Goal: Answer question/provide support: Share knowledge or assist other users

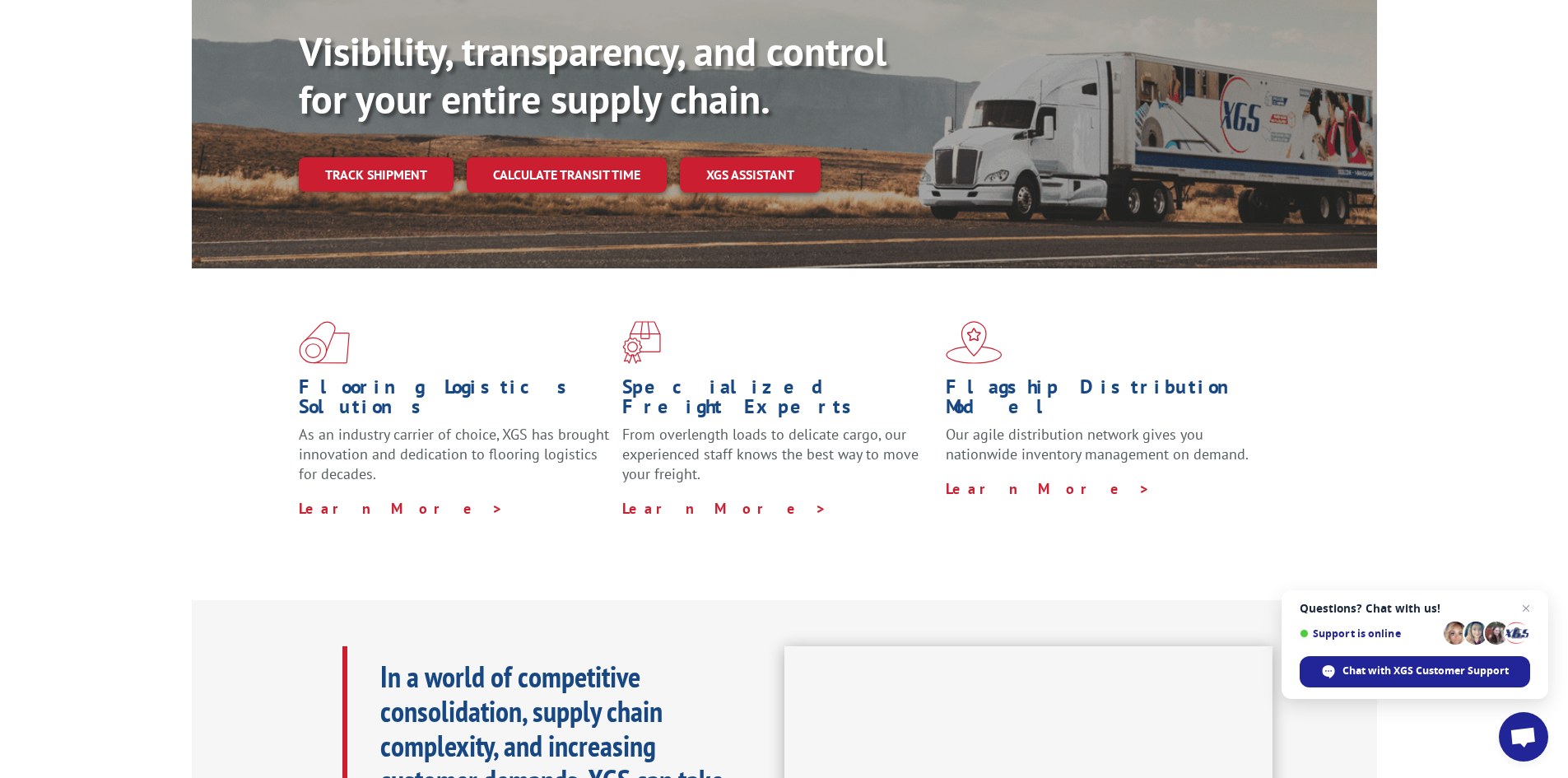
scroll to position [165, 0]
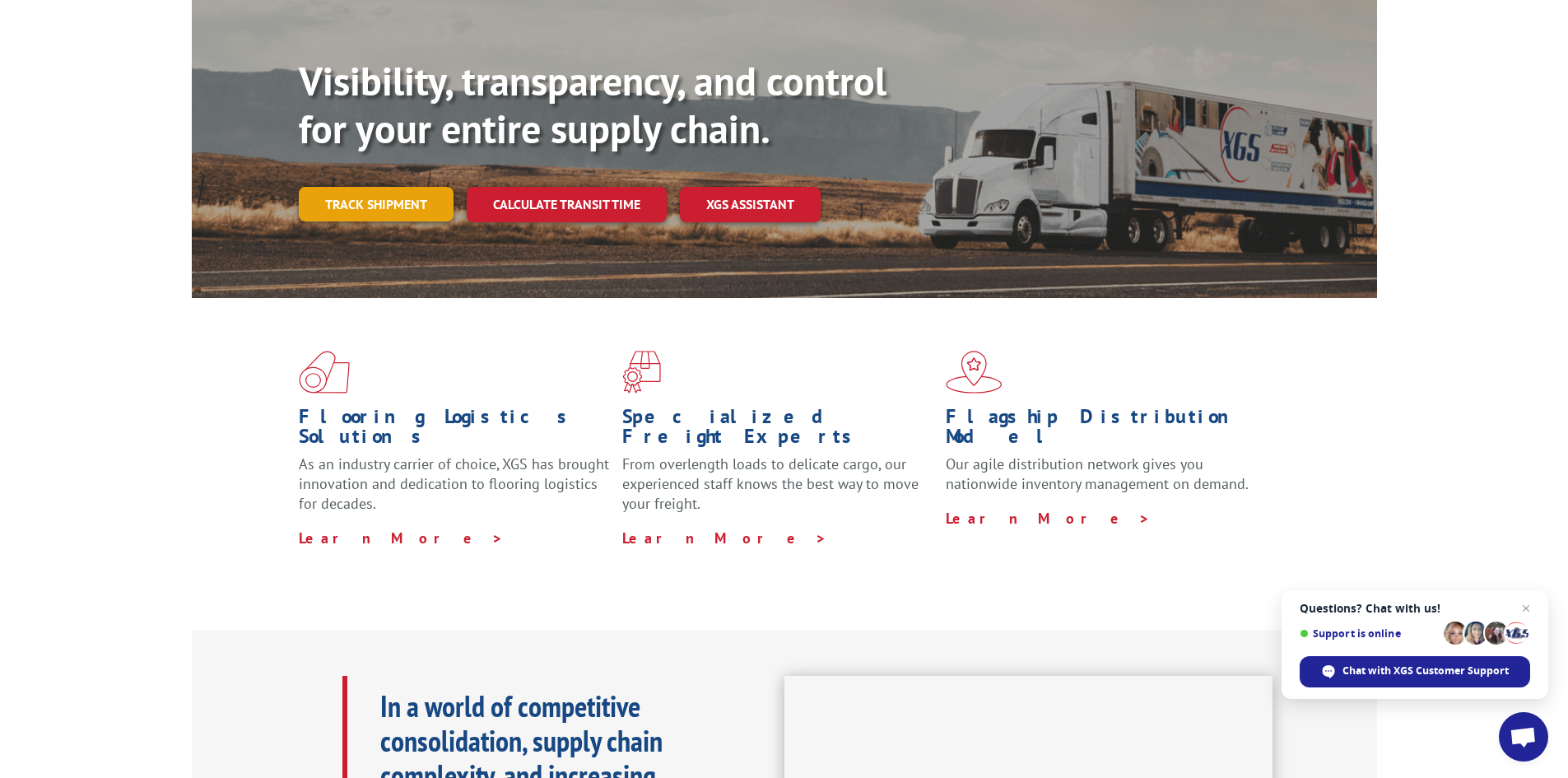
click at [360, 187] on link "Track shipment" at bounding box center [376, 204] width 155 height 34
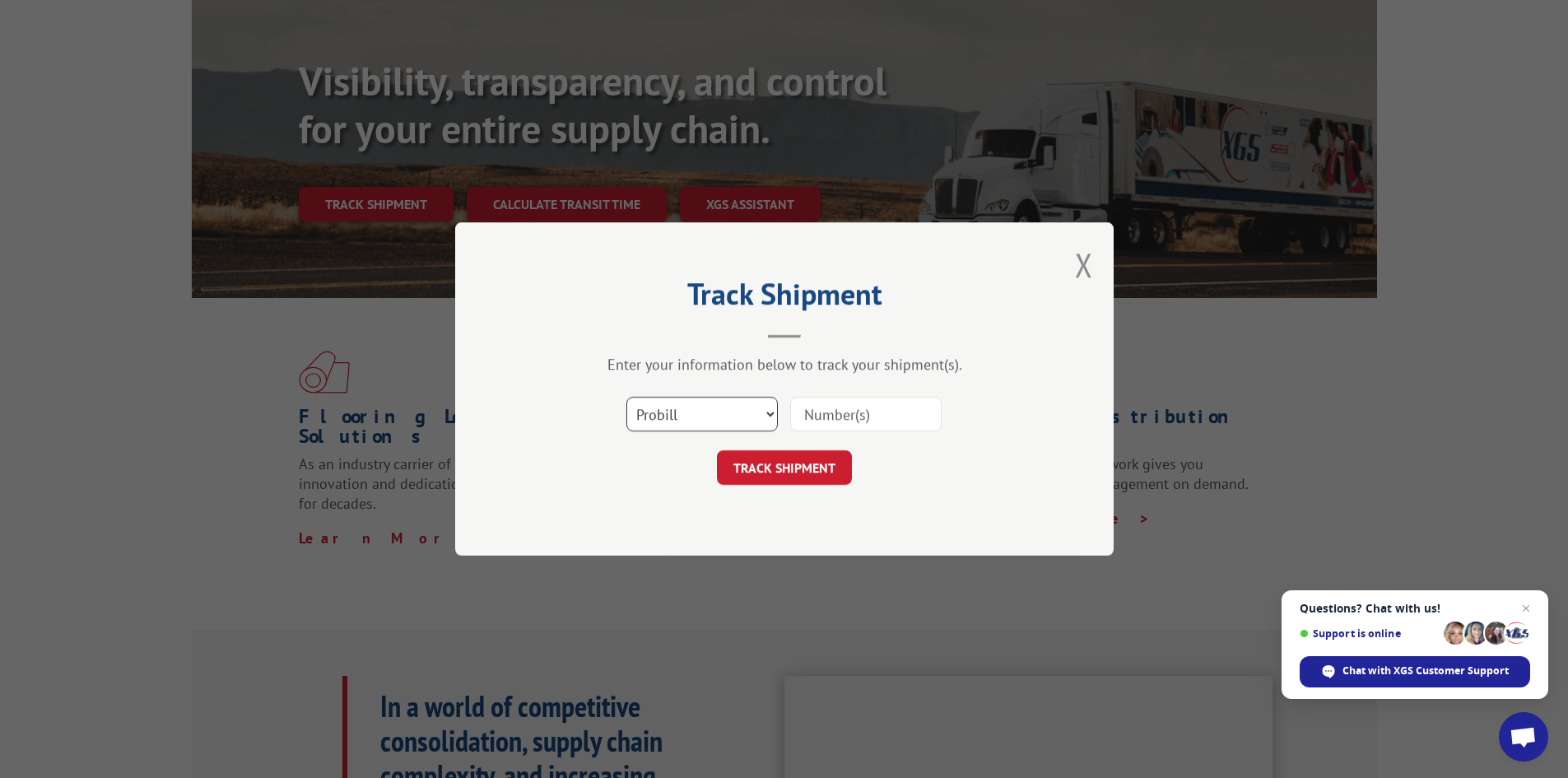
click at [769, 416] on select "Select category... Probill BOL PO" at bounding box center [702, 414] width 151 height 34
click at [905, 414] on input at bounding box center [866, 414] width 151 height 34
paste input "WG98306607"
type input "WG98306607"
drag, startPoint x: 909, startPoint y: 419, endPoint x: 628, endPoint y: 436, distance: 281.5
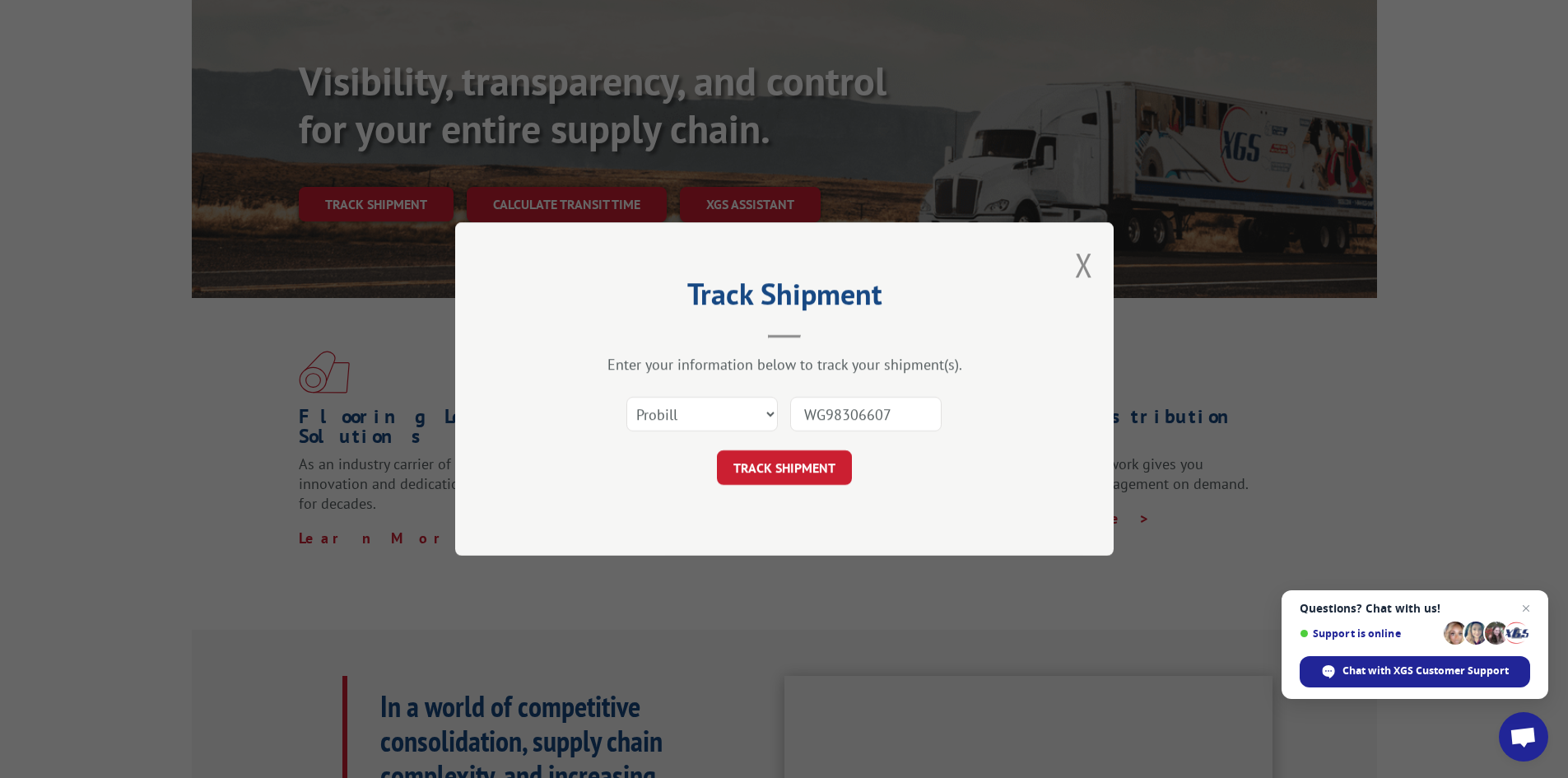
click at [628, 436] on div "Select category... Probill BOL PO WG98306607" at bounding box center [784, 414] width 494 height 55
click at [847, 409] on input at bounding box center [866, 414] width 151 height 34
paste input "17259969"
type input "17259969"
click at [817, 455] on button "TRACK SHIPMENT" at bounding box center [784, 468] width 135 height 34
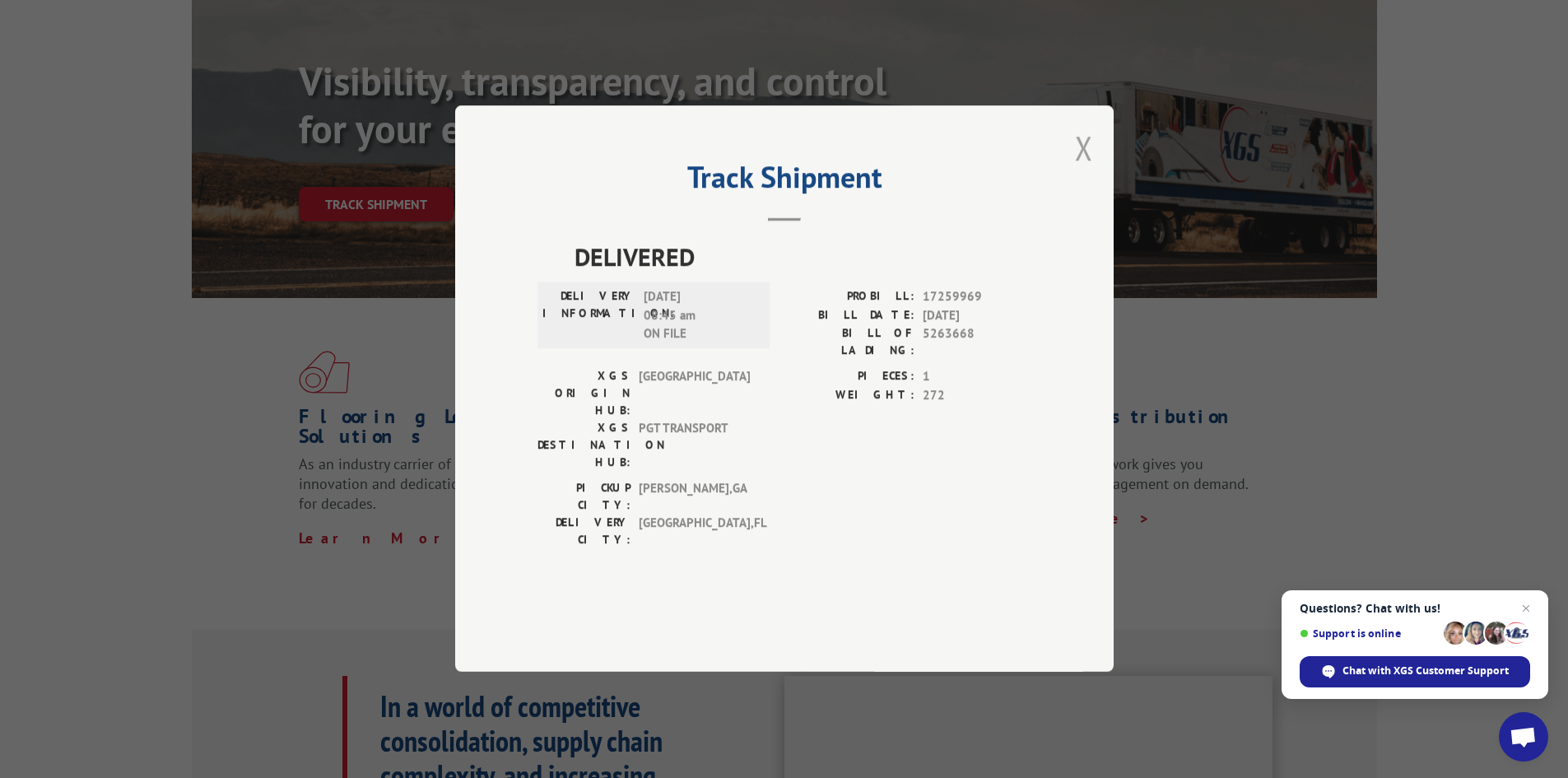
click at [1082, 170] on button "Close modal" at bounding box center [1083, 148] width 18 height 44
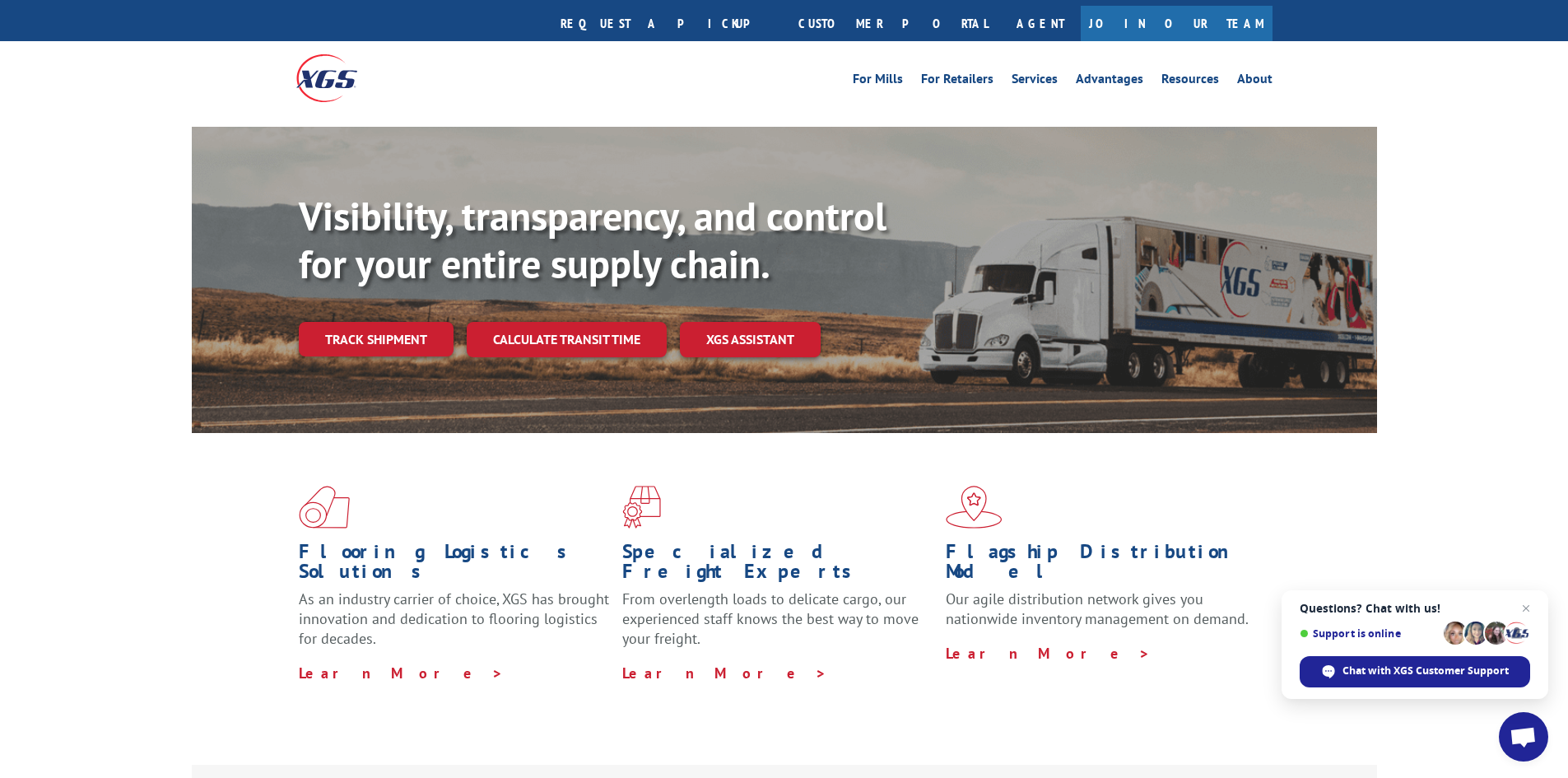
scroll to position [0, 0]
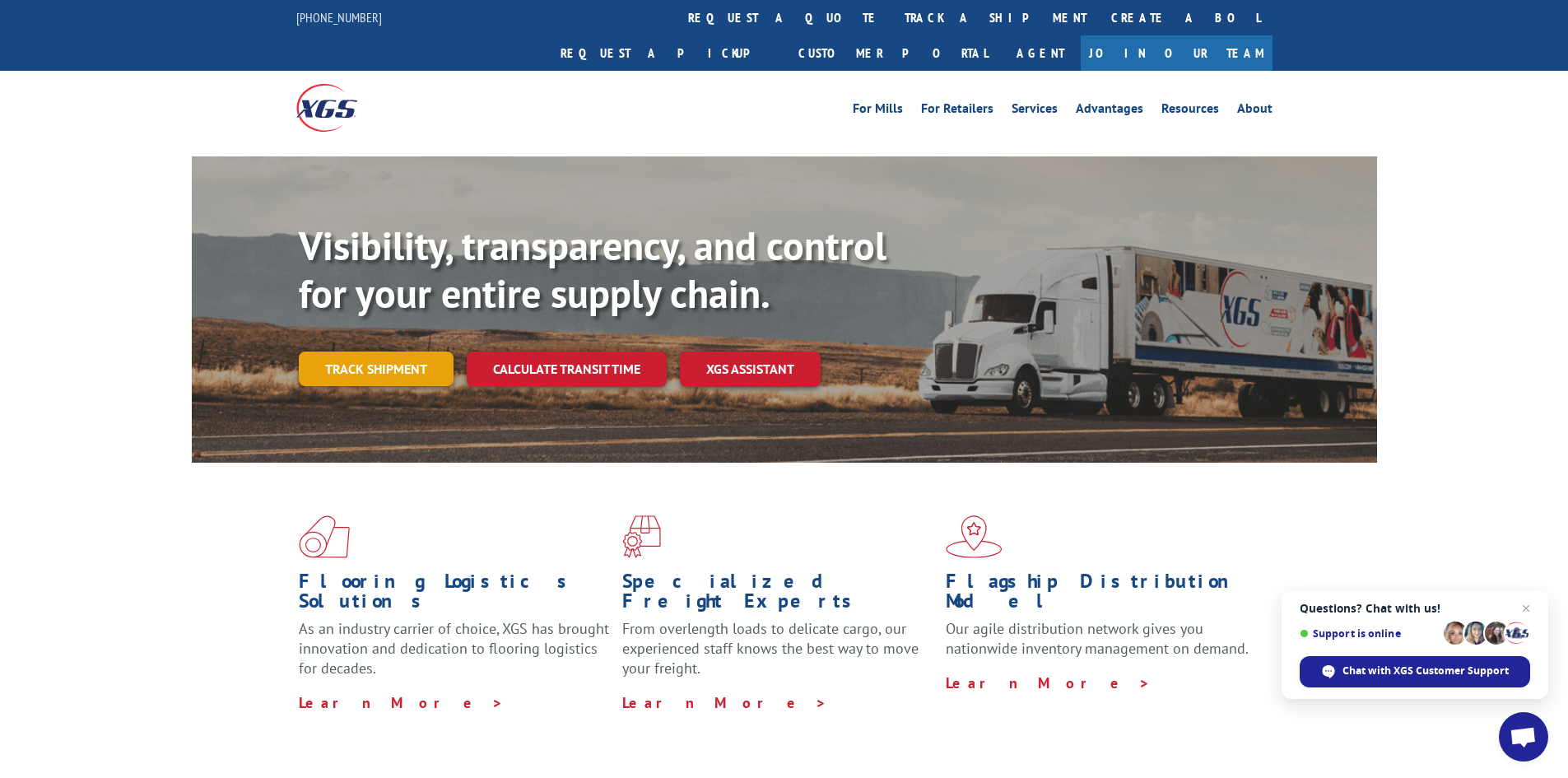
click at [365, 352] on link "Track shipment" at bounding box center [376, 369] width 155 height 34
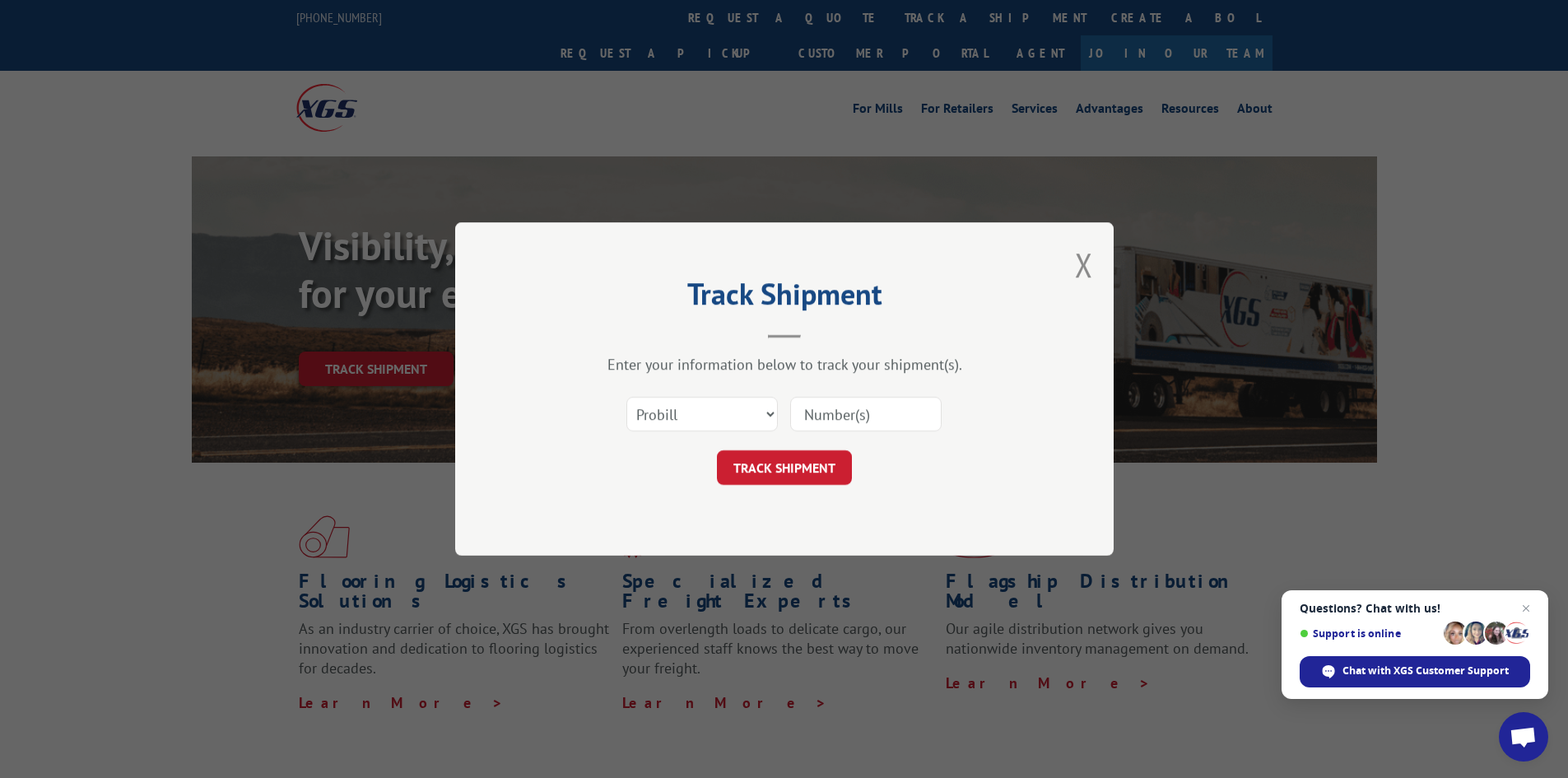
click at [843, 426] on input at bounding box center [866, 414] width 151 height 34
type input "17259969"
click at [781, 477] on button "TRACK SHIPMENT" at bounding box center [784, 468] width 135 height 34
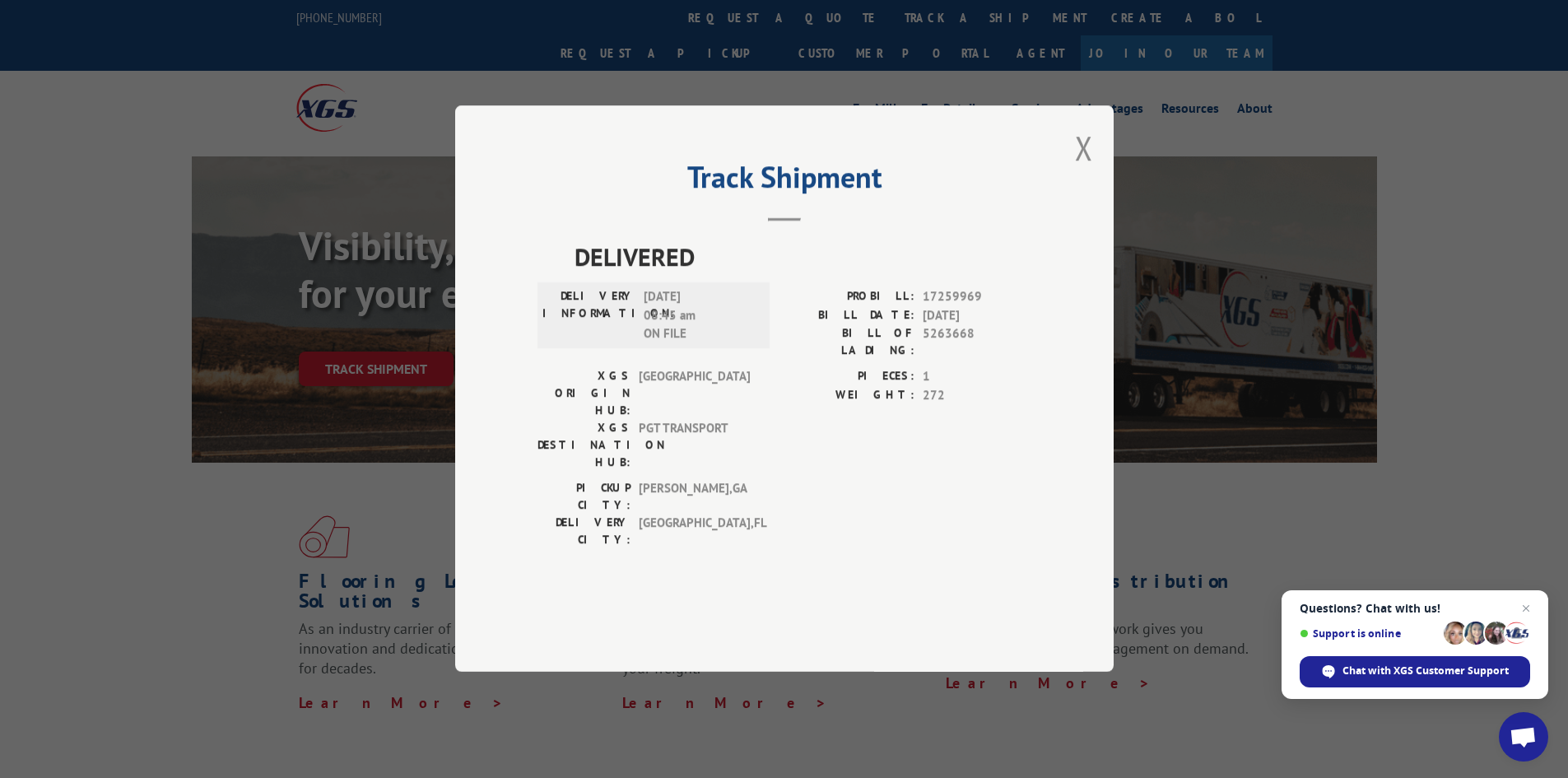
click at [670, 344] on span "[DATE] 08:45 am ON FILE" at bounding box center [699, 316] width 111 height 56
click at [1086, 170] on button "Close modal" at bounding box center [1083, 148] width 18 height 44
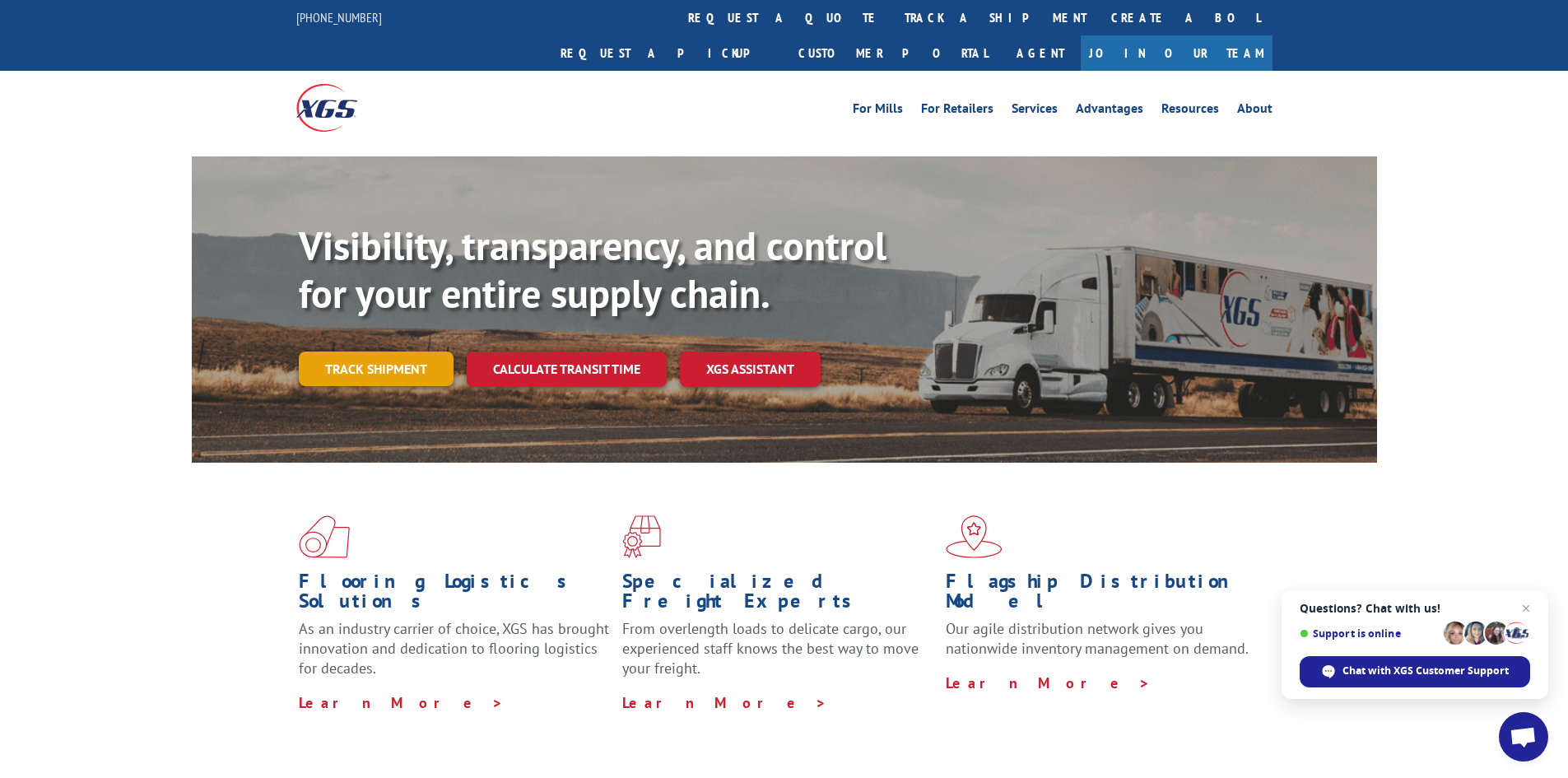
click at [404, 352] on link "Track shipment" at bounding box center [376, 369] width 155 height 34
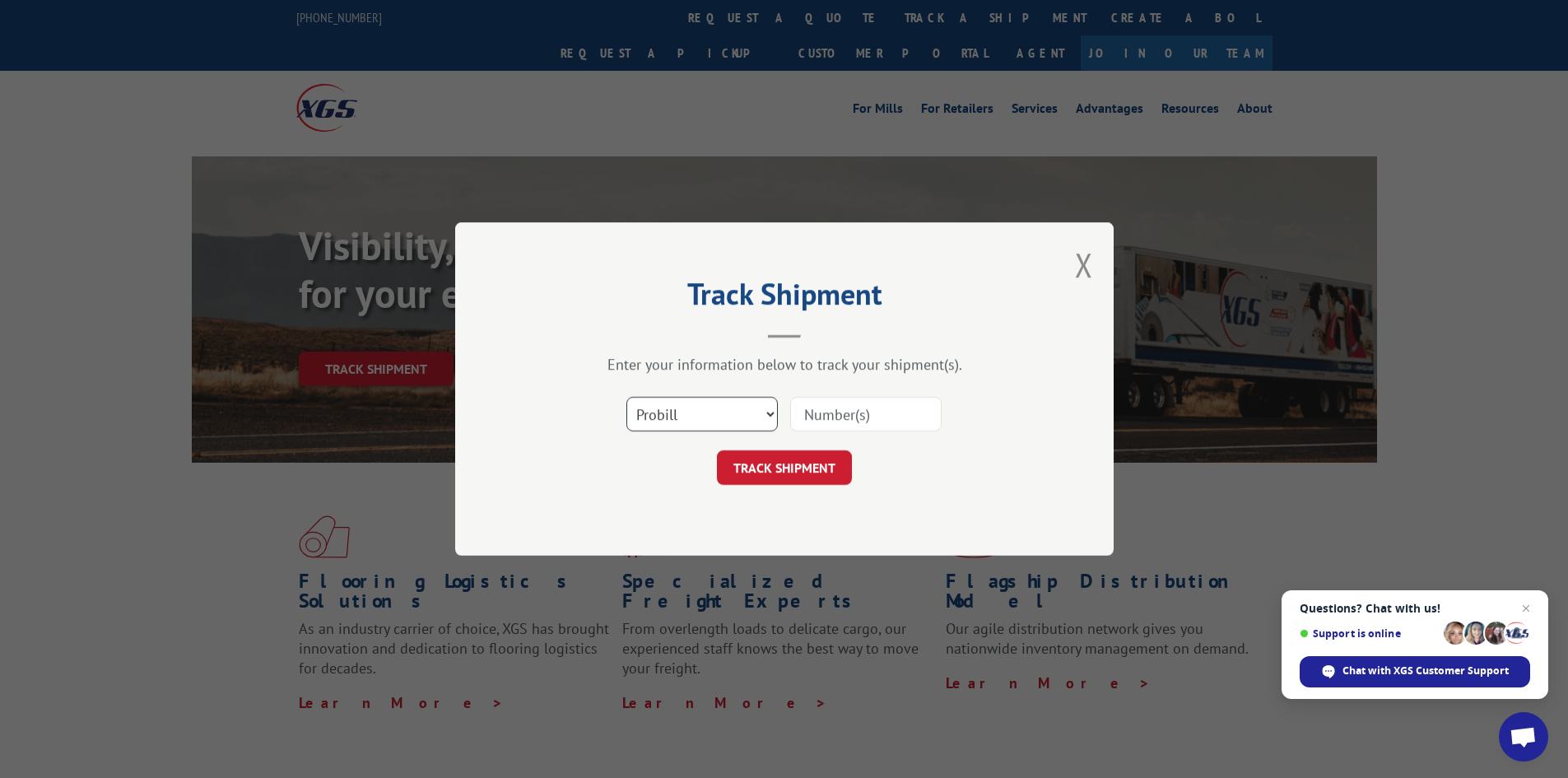
click at [770, 420] on select "Select category... Probill BOL PO" at bounding box center [702, 414] width 151 height 34
click at [626, 397] on select "Select category... Probill BOL PO" at bounding box center [702, 414] width 151 height 34
drag, startPoint x: 892, startPoint y: 404, endPoint x: 798, endPoint y: 453, distance: 106.0
click at [892, 404] on input at bounding box center [866, 414] width 151 height 34
click at [755, 428] on select "Select category... Probill BOL PO" at bounding box center [702, 414] width 151 height 34
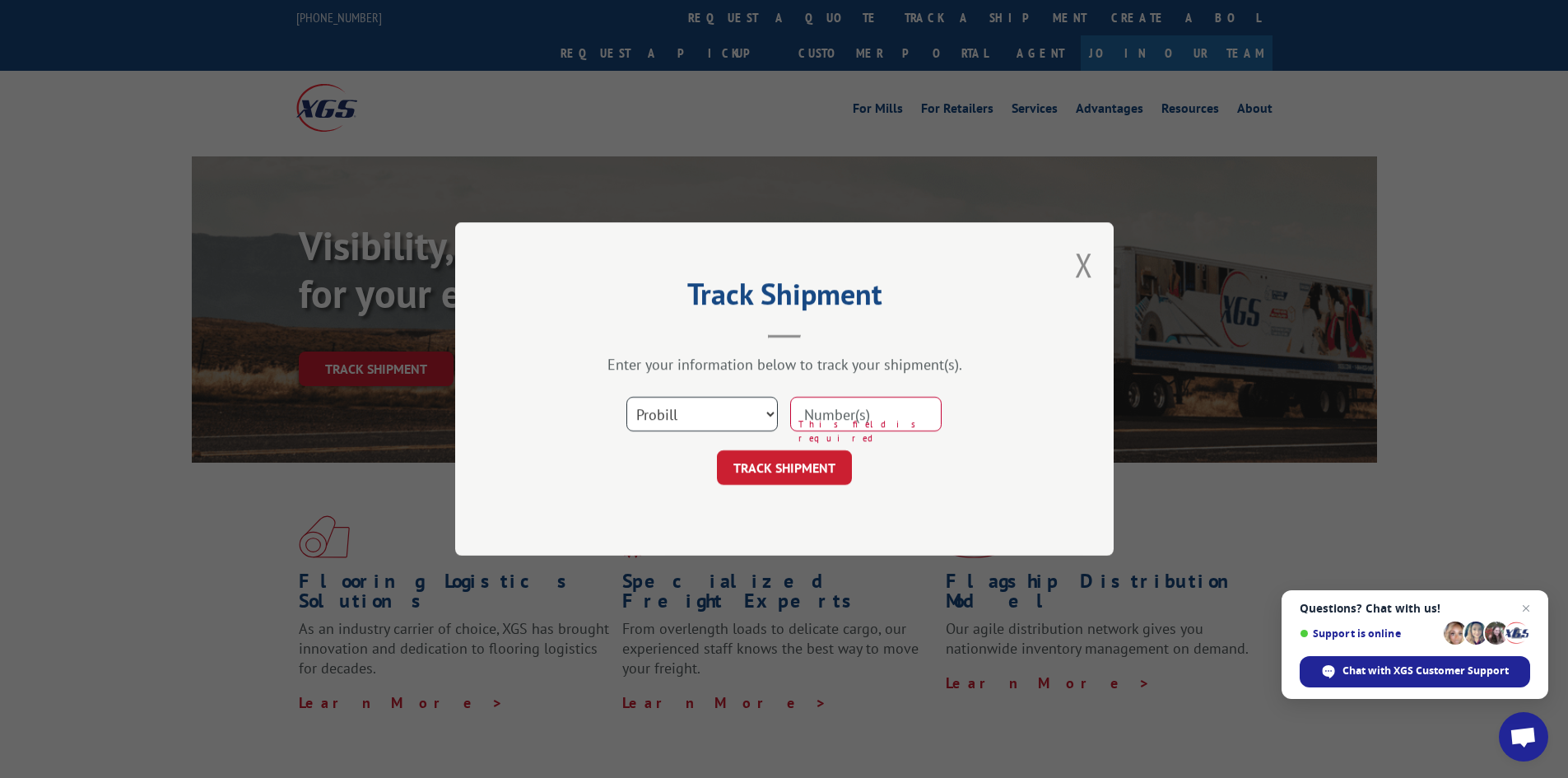
select select "bol"
click at [626, 397] on select "Select category... Probill BOL PO" at bounding box center [702, 414] width 151 height 34
click at [890, 415] on input at bounding box center [866, 414] width 151 height 34
type input "17259969"
click at [779, 475] on button "TRACK SHIPMENT" at bounding box center [784, 468] width 135 height 34
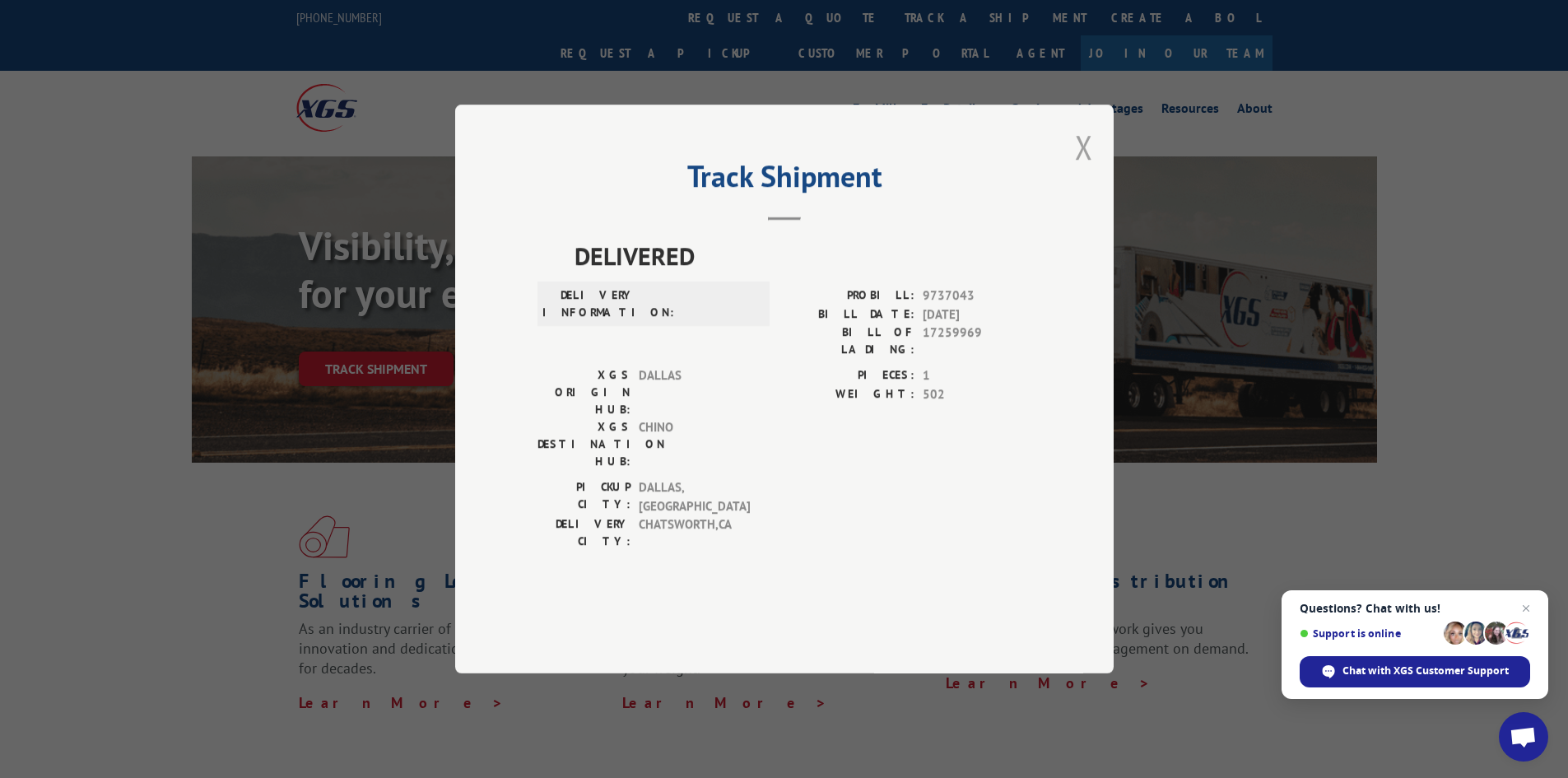
click at [1083, 169] on button "Close modal" at bounding box center [1083, 148] width 18 height 44
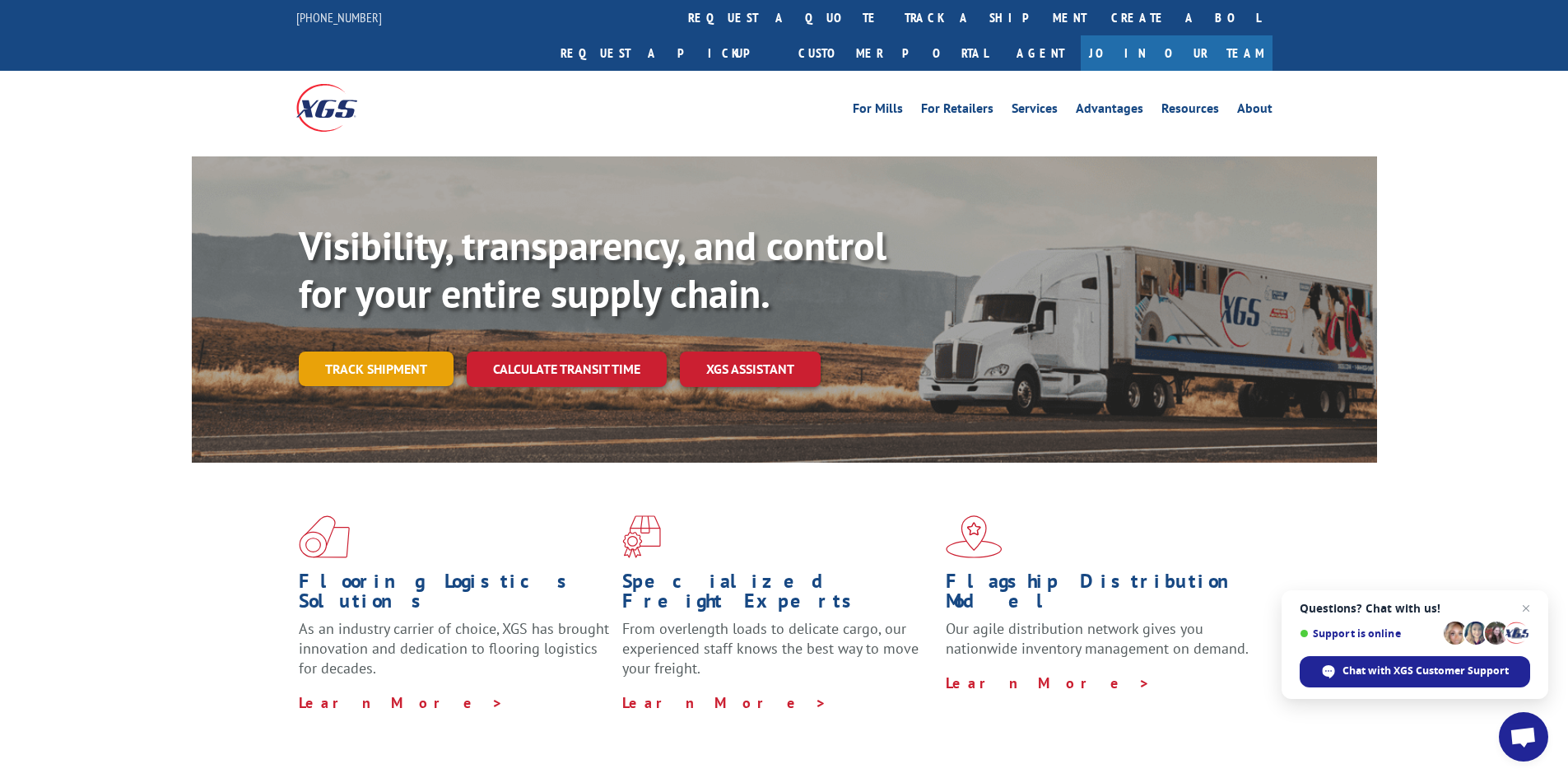
click at [341, 352] on link "Track shipment" at bounding box center [376, 369] width 155 height 34
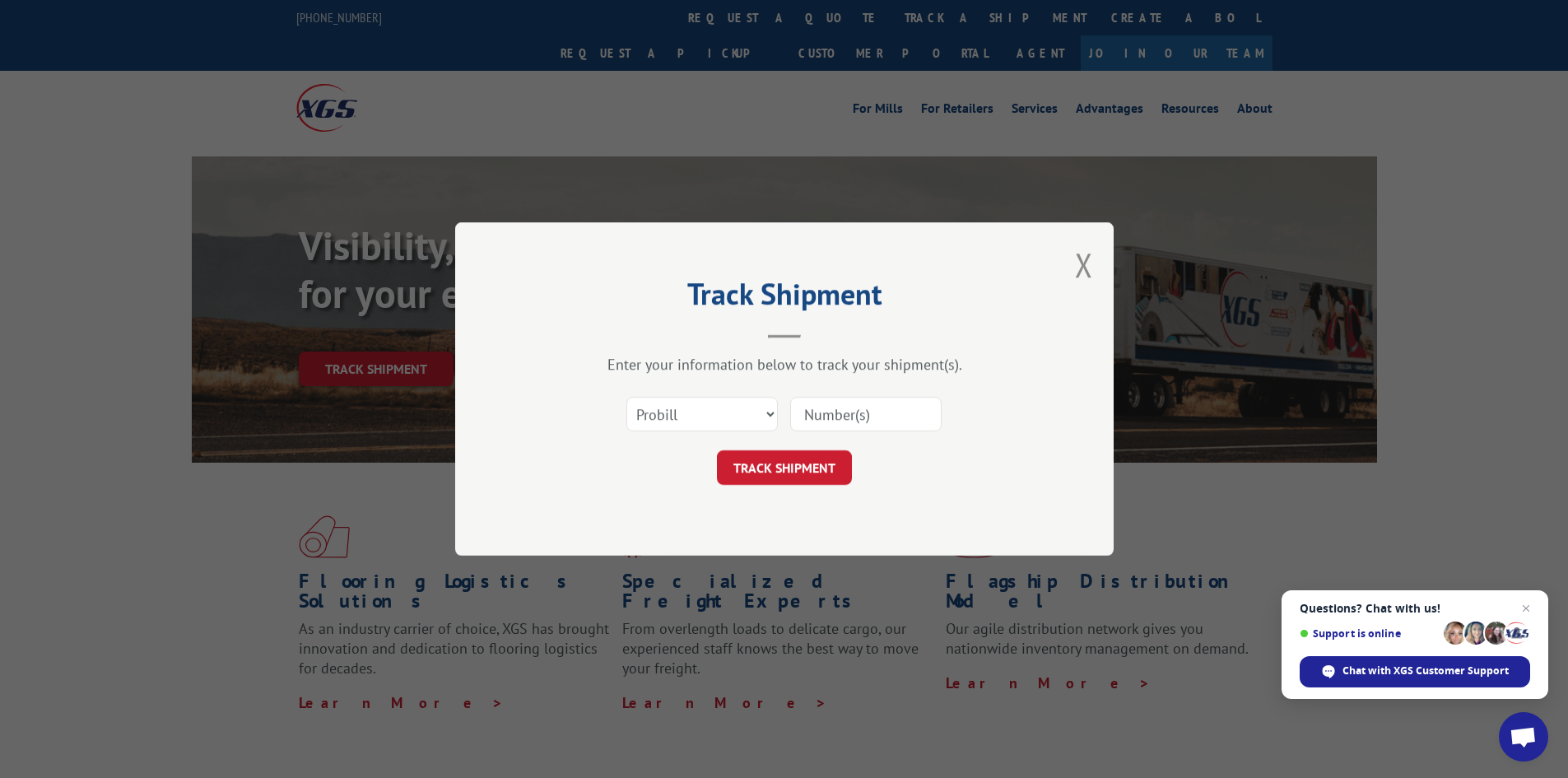
click at [825, 416] on input at bounding box center [866, 414] width 151 height 34
type input "17259969"
click at [777, 463] on button "TRACK SHIPMENT" at bounding box center [784, 468] width 135 height 34
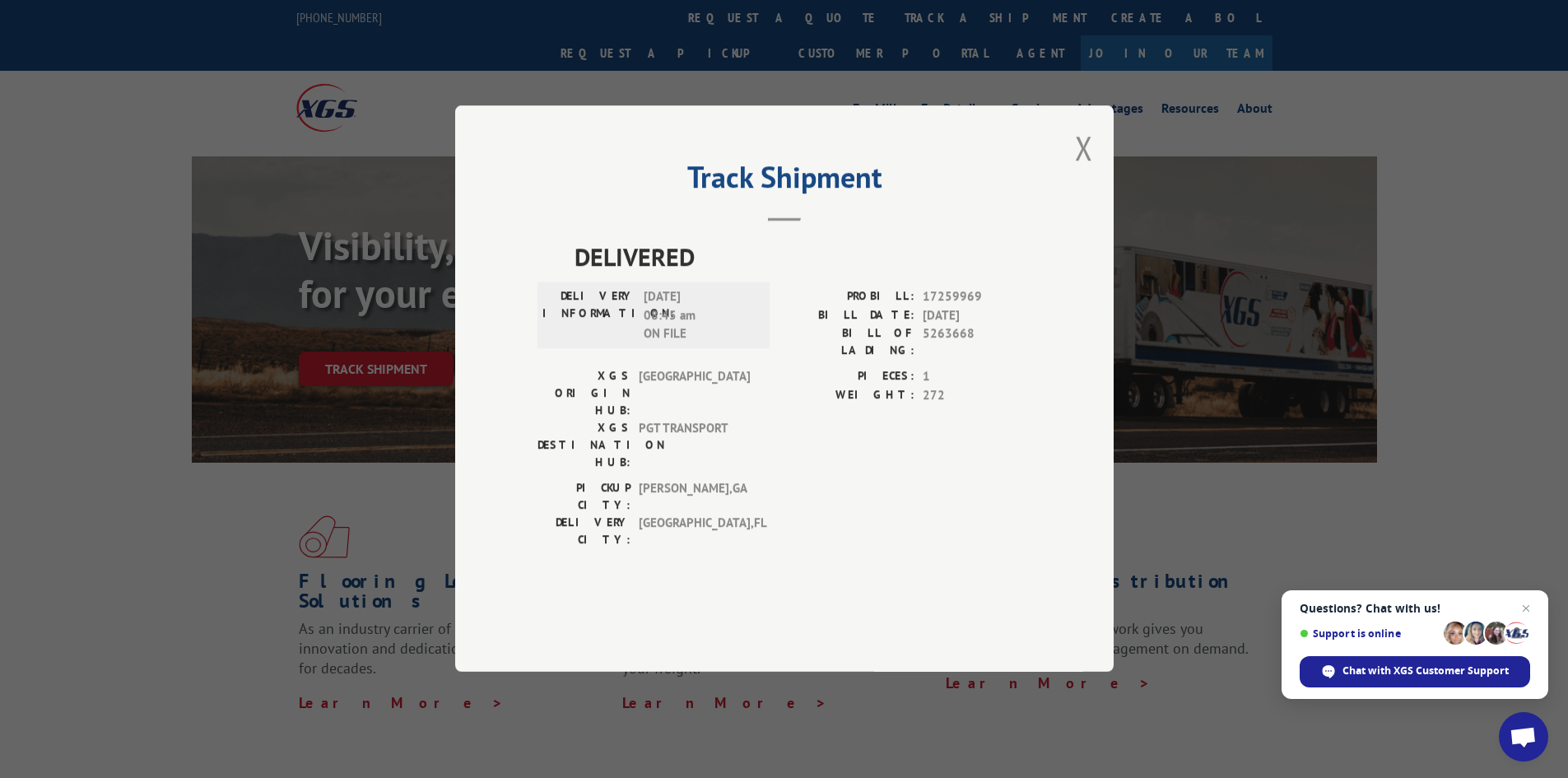
click at [773, 496] on div "PICKUP CITY: [GEOGRAPHIC_DATA] , [GEOGRAPHIC_DATA]: [GEOGRAPHIC_DATA] , [GEOGRA…" at bounding box center [784, 518] width 494 height 78
click at [1422, 667] on span "Chat with XGS Customer Support" at bounding box center [1425, 671] width 167 height 14
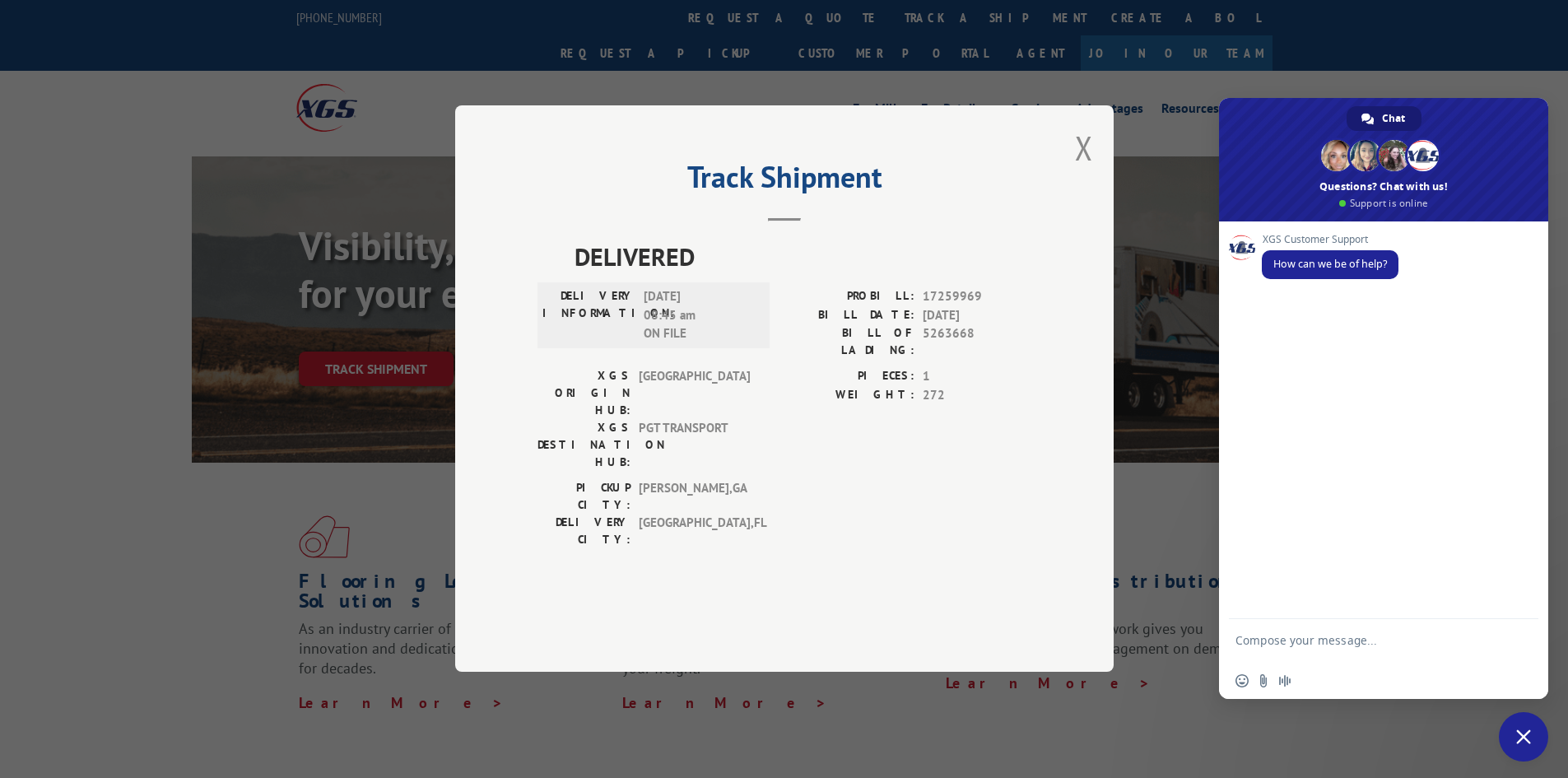
click at [1275, 645] on textarea "Compose your message..." at bounding box center [1366, 648] width 261 height 30
type textarea "can I have the POD of a shipment?"
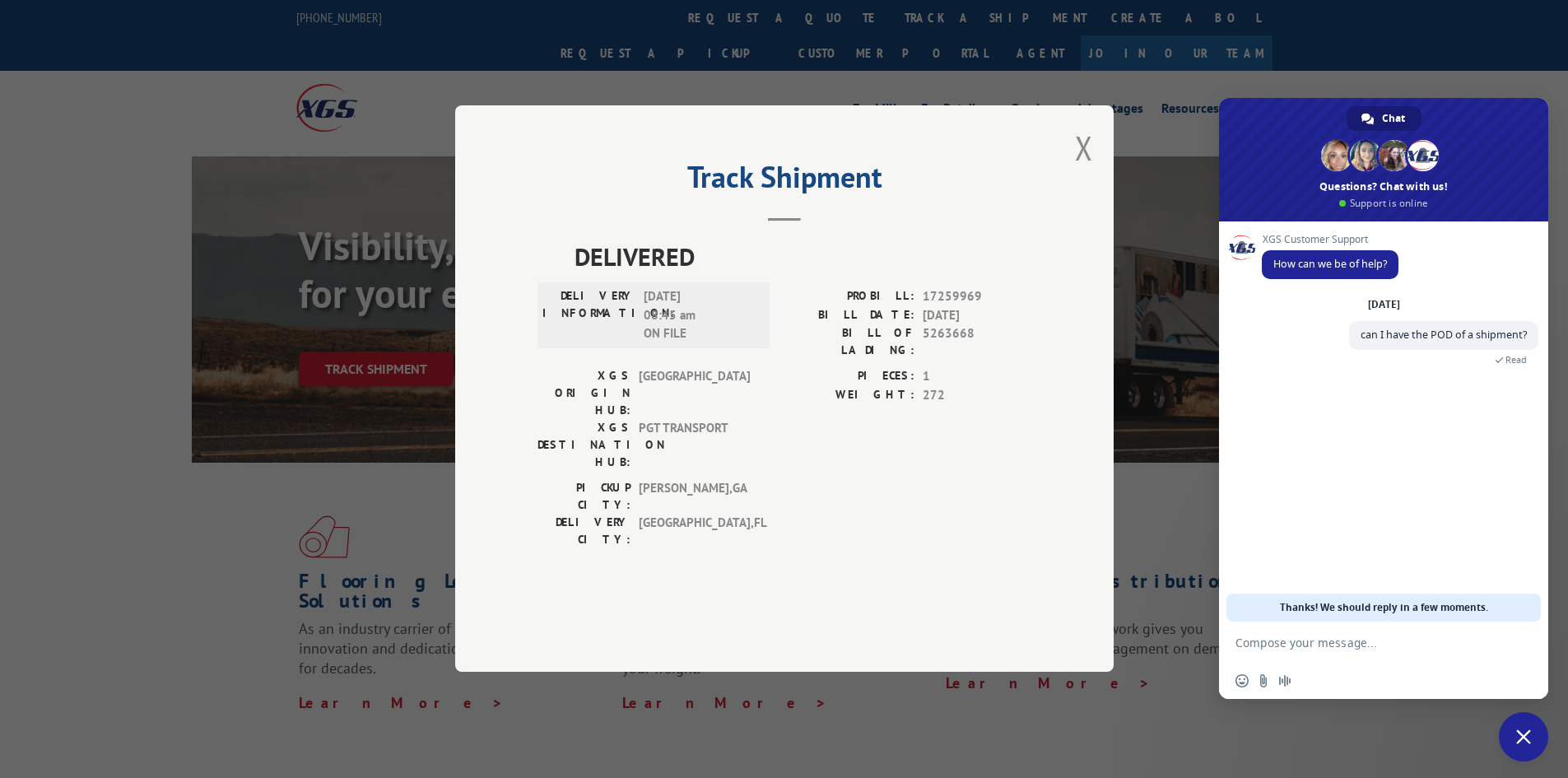
click at [1392, 453] on div "XGS Customer Support How can we be of help? [DATE] can I have the POD of a ship…" at bounding box center [1383, 422] width 330 height 400
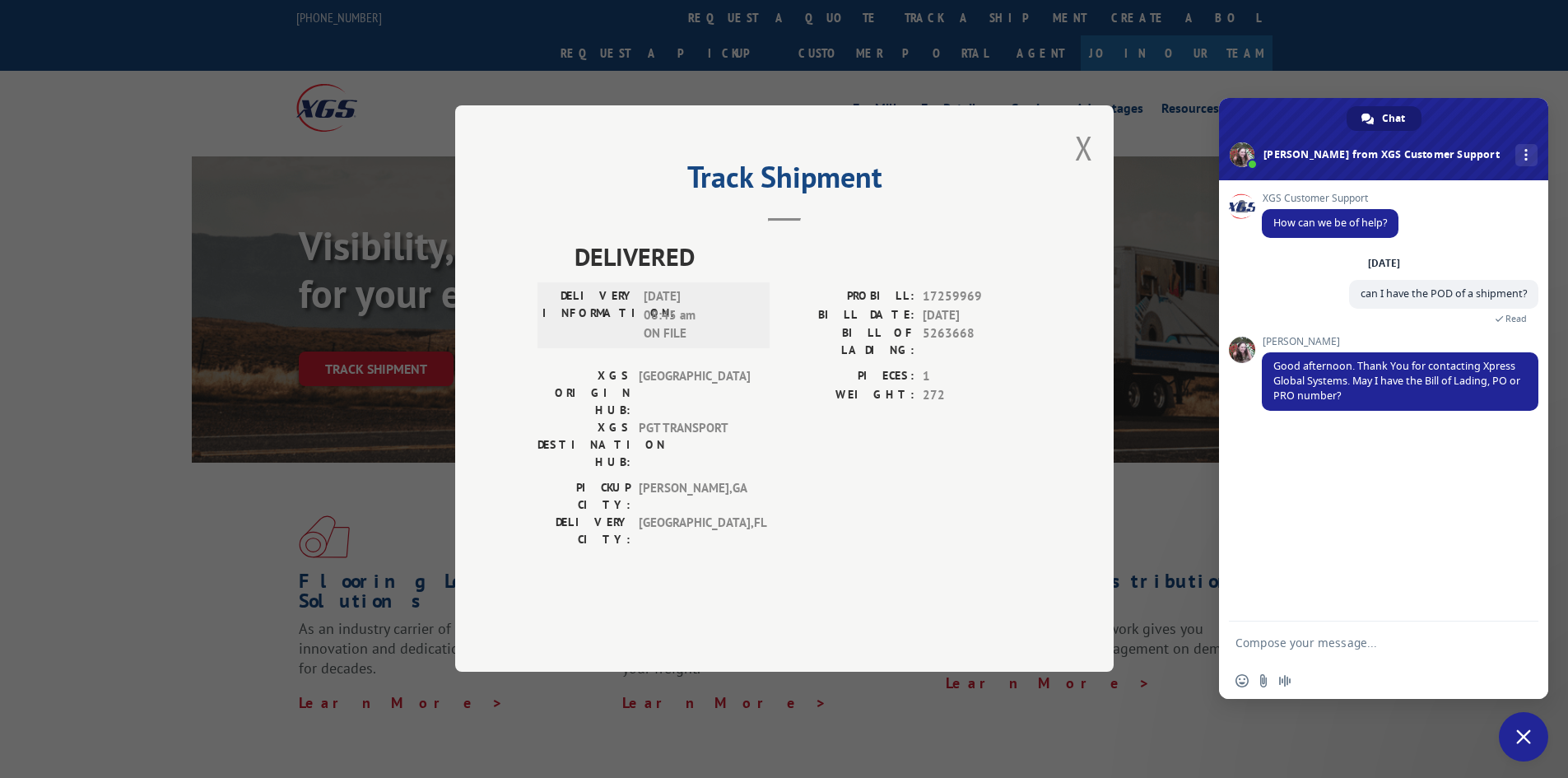
click at [1313, 643] on textarea "Compose your message..." at bounding box center [1366, 642] width 261 height 14
click at [959, 307] on span "17259969" at bounding box center [976, 298] width 108 height 19
drag, startPoint x: 982, startPoint y: 341, endPoint x: 850, endPoint y: 350, distance: 132.3
click at [850, 307] on div "PROBILL: 17259969" at bounding box center [908, 298] width 247 height 19
copy div "PROBILL: 17259969"
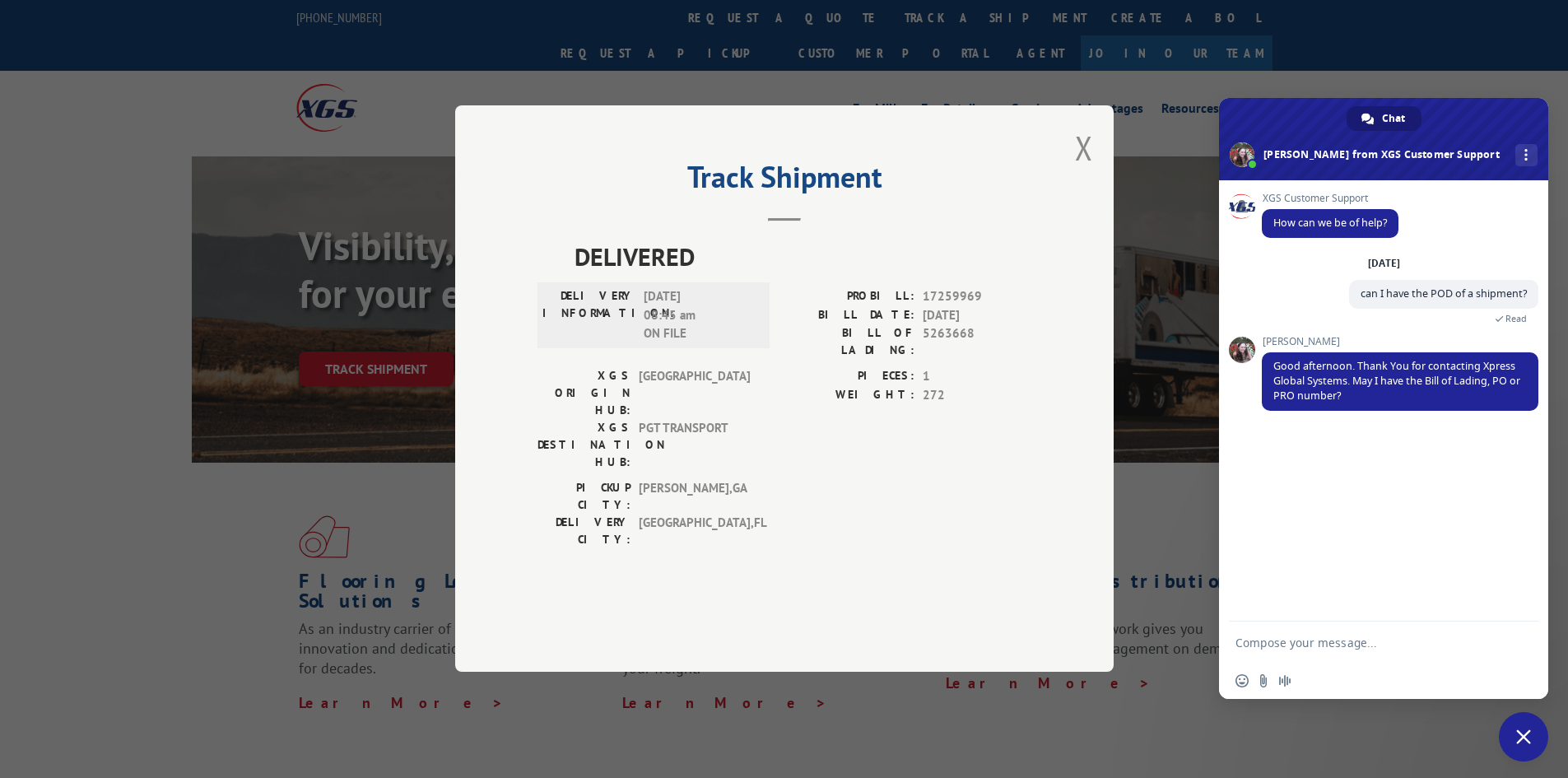
click at [1385, 643] on textarea "Compose your message..." at bounding box center [1366, 642] width 261 height 14
paste textarea "PROBILL: 17259969"
click at [1234, 640] on div "PROBILL: 17259969" at bounding box center [1383, 642] width 330 height 47
click at [1237, 639] on textarea "PROBILL: 17259969" at bounding box center [1366, 648] width 261 height 30
type textarea "Hello, PROBILL: 17259969"
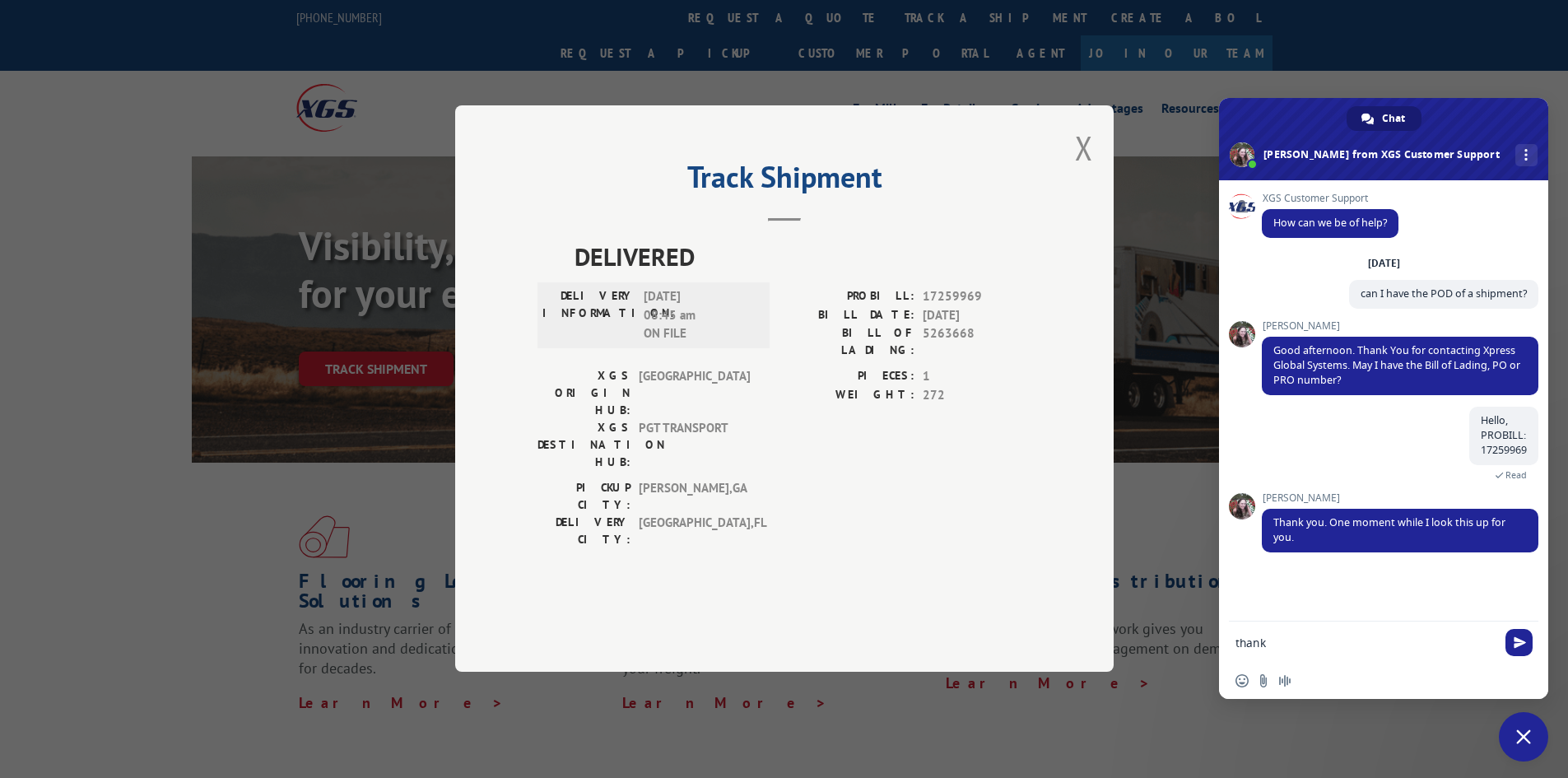
type textarea "thanks"
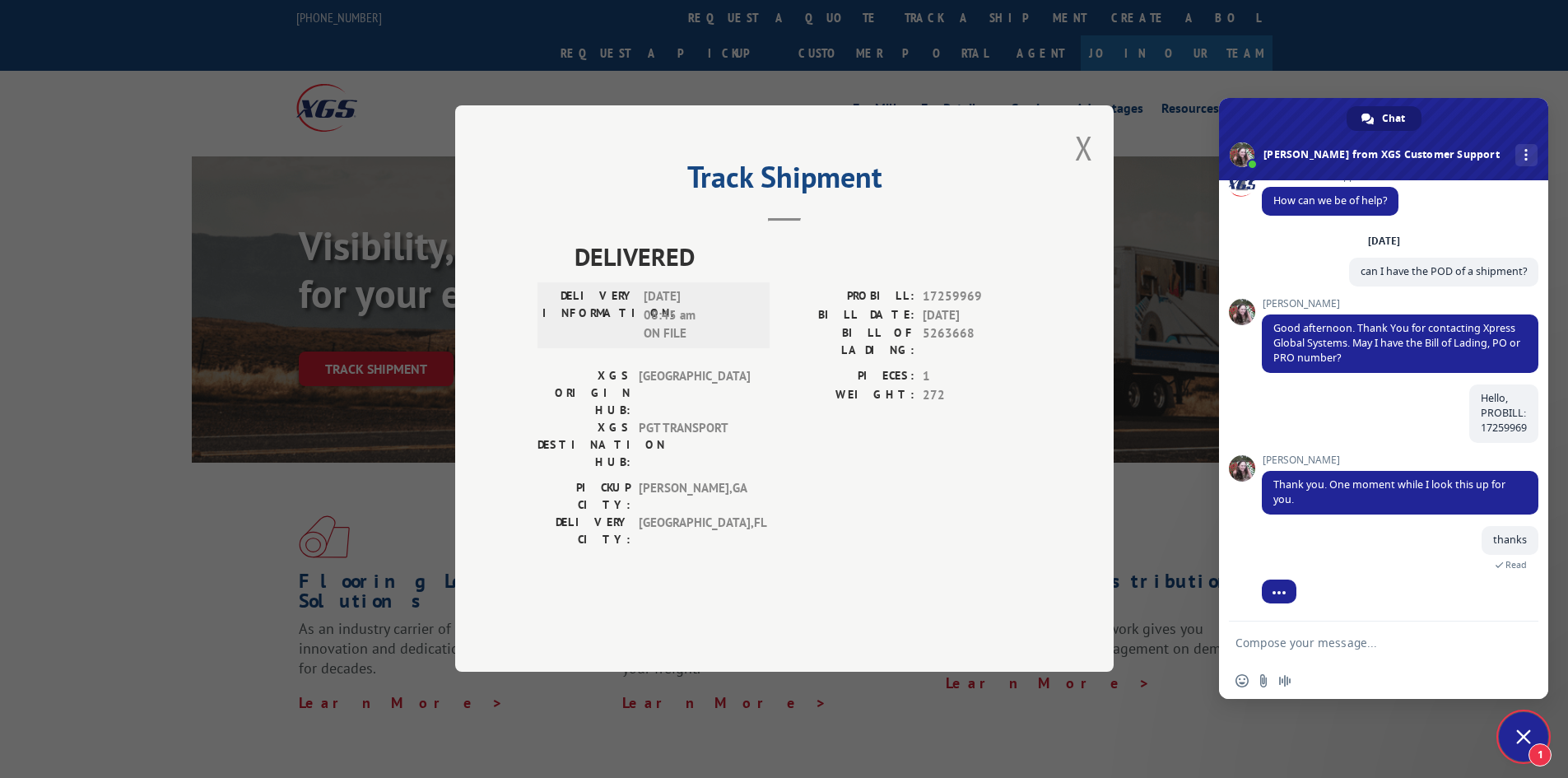
scroll to position [150, 0]
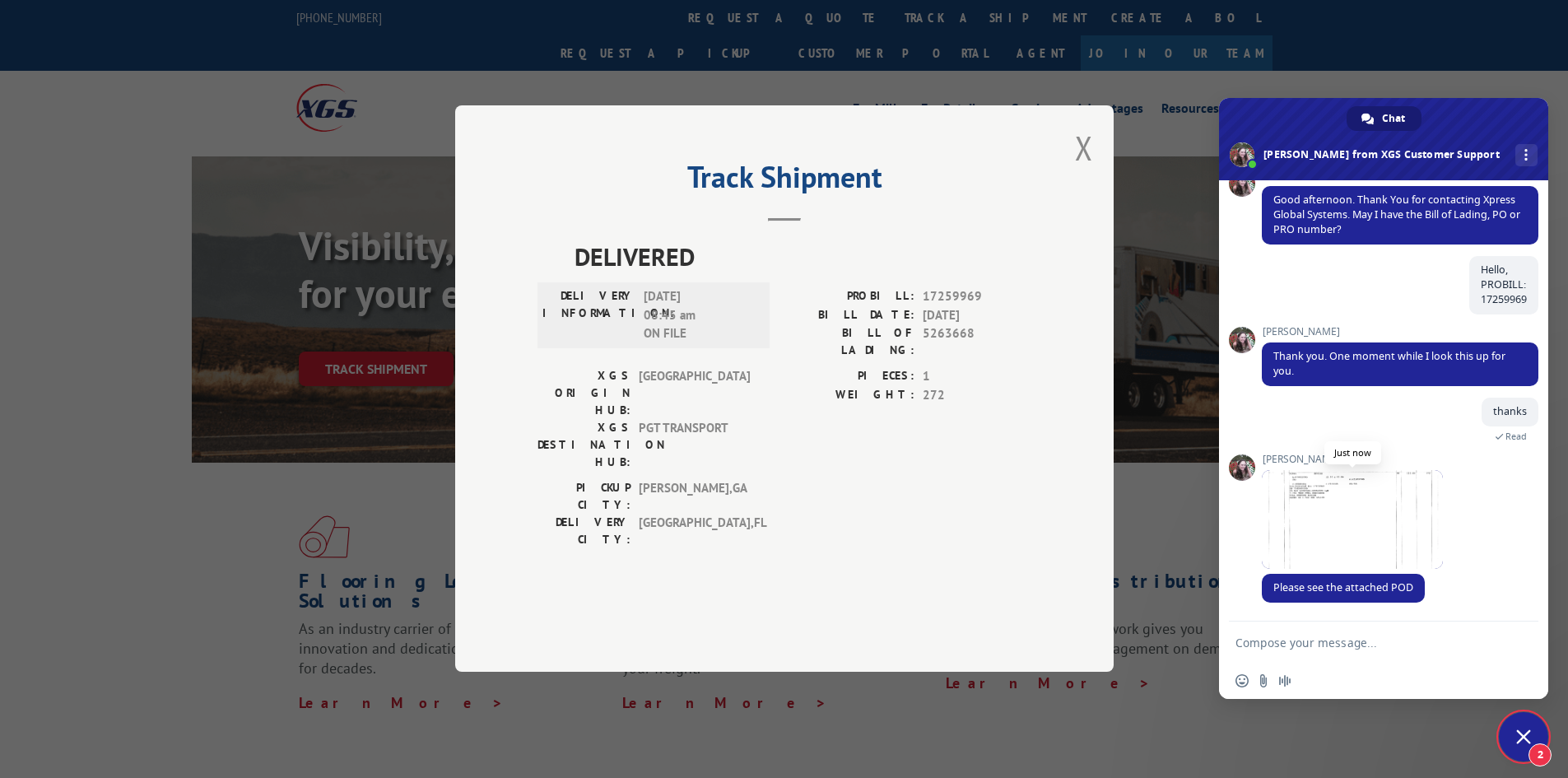
click at [1348, 513] on span at bounding box center [1352, 519] width 181 height 99
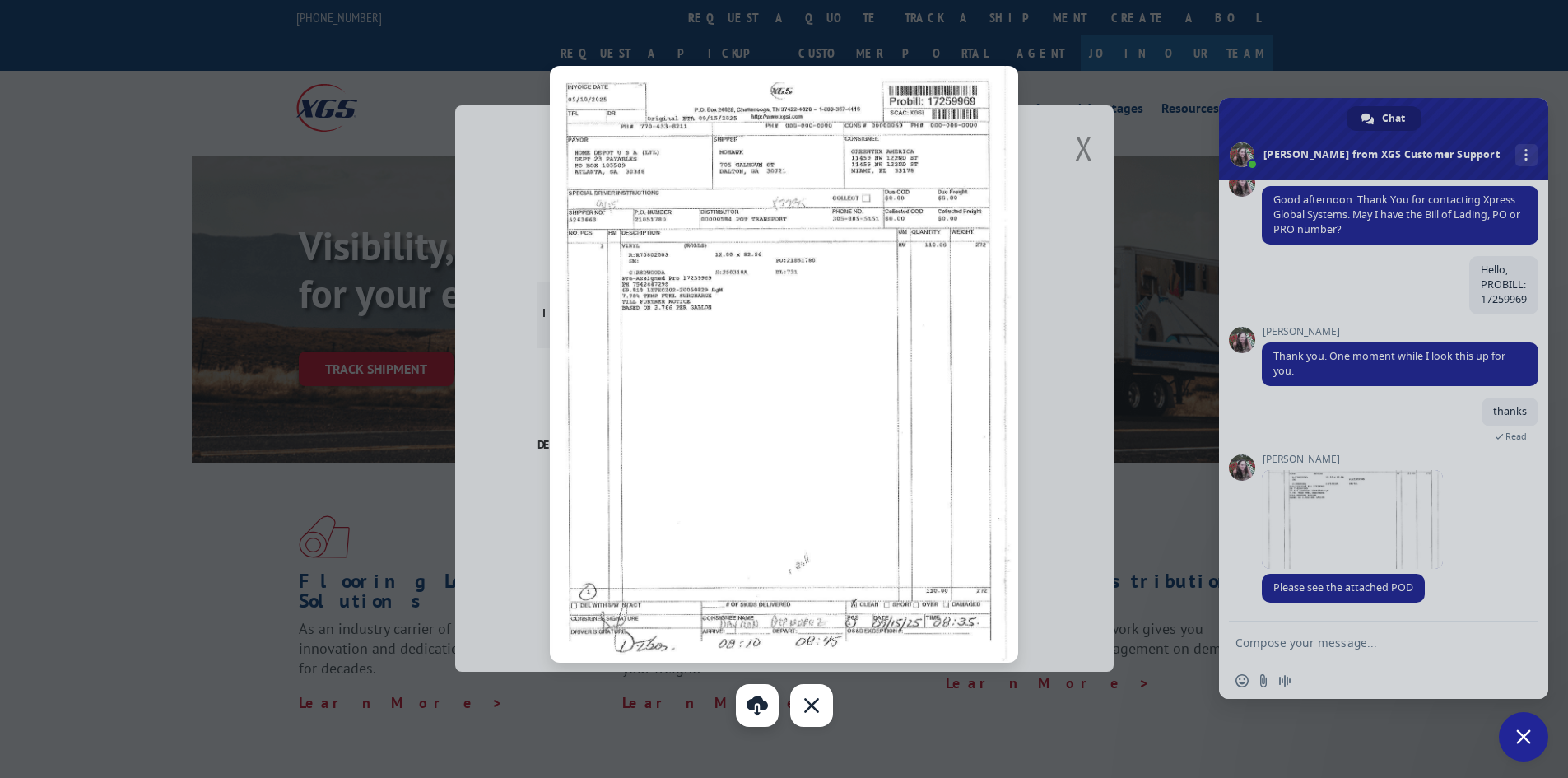
click at [761, 703] on link "Download" at bounding box center [757, 705] width 43 height 43
click at [805, 704] on div "Close" at bounding box center [811, 705] width 43 height 43
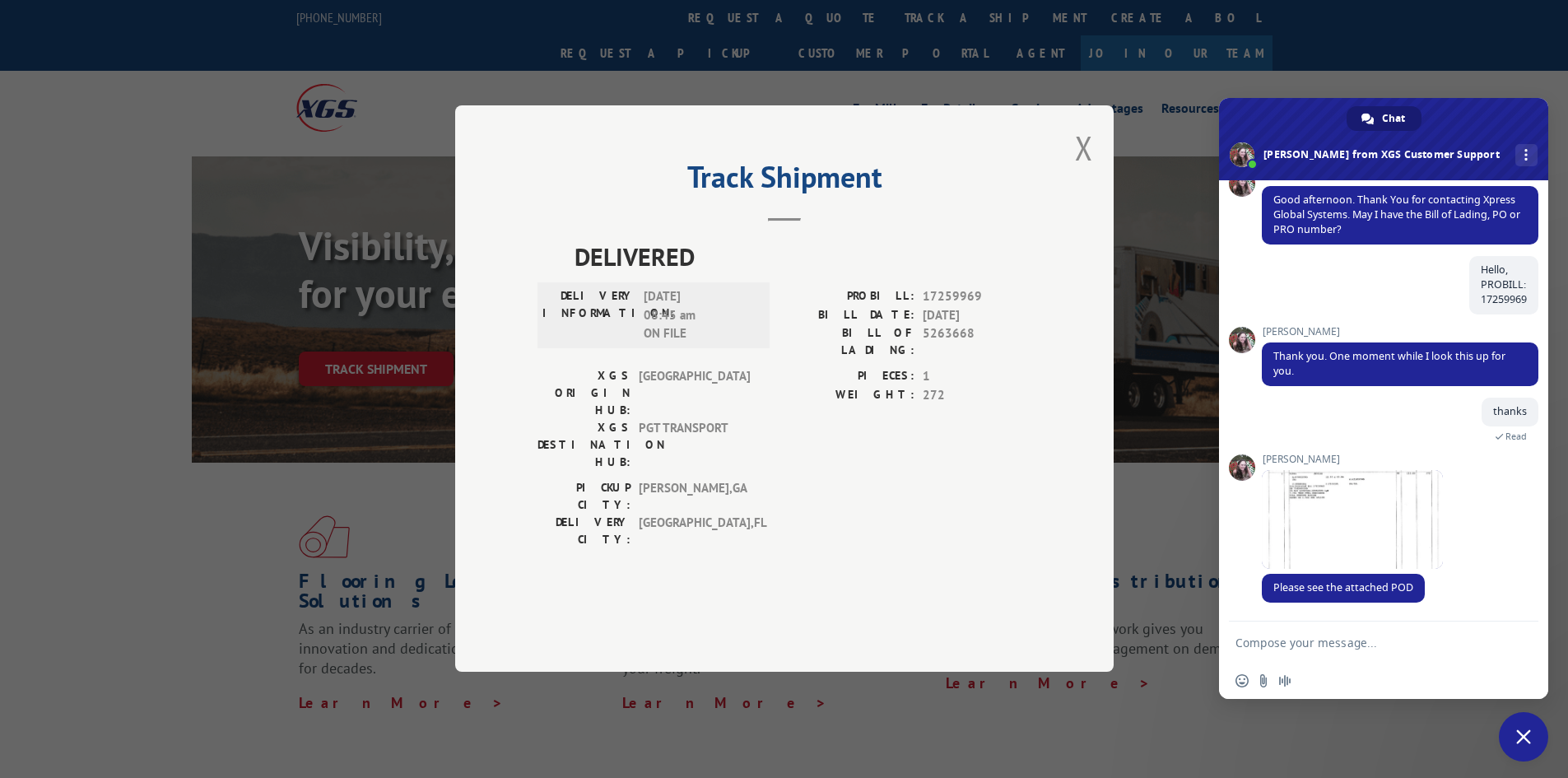
click at [1344, 642] on textarea "Compose your message..." at bounding box center [1366, 642] width 261 height 14
type textarea "amazing thanks"
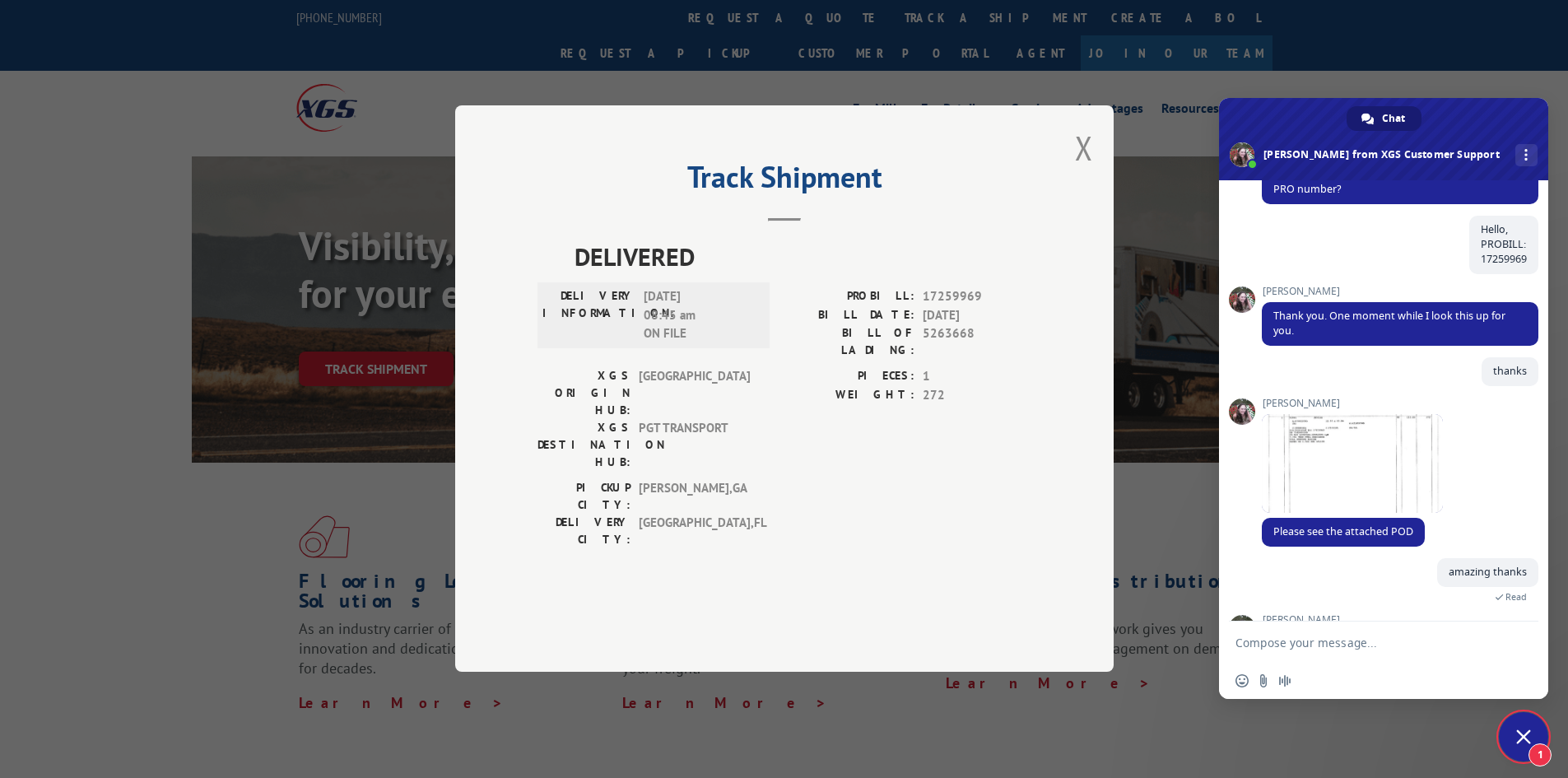
scroll to position [295, 0]
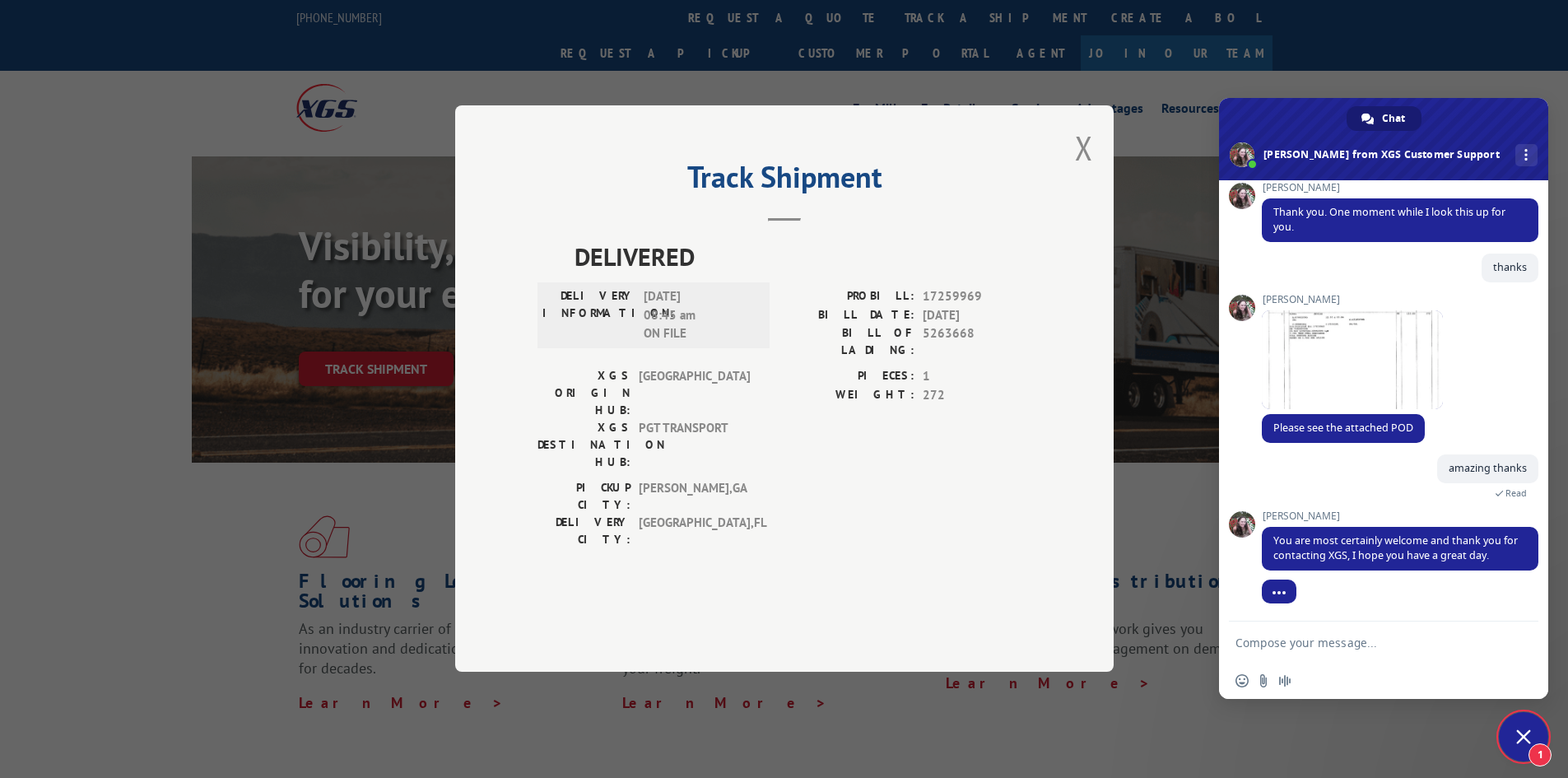
click at [1329, 645] on textarea "Compose your message..." at bounding box center [1366, 642] width 261 height 14
type textarea "thank you, you too"
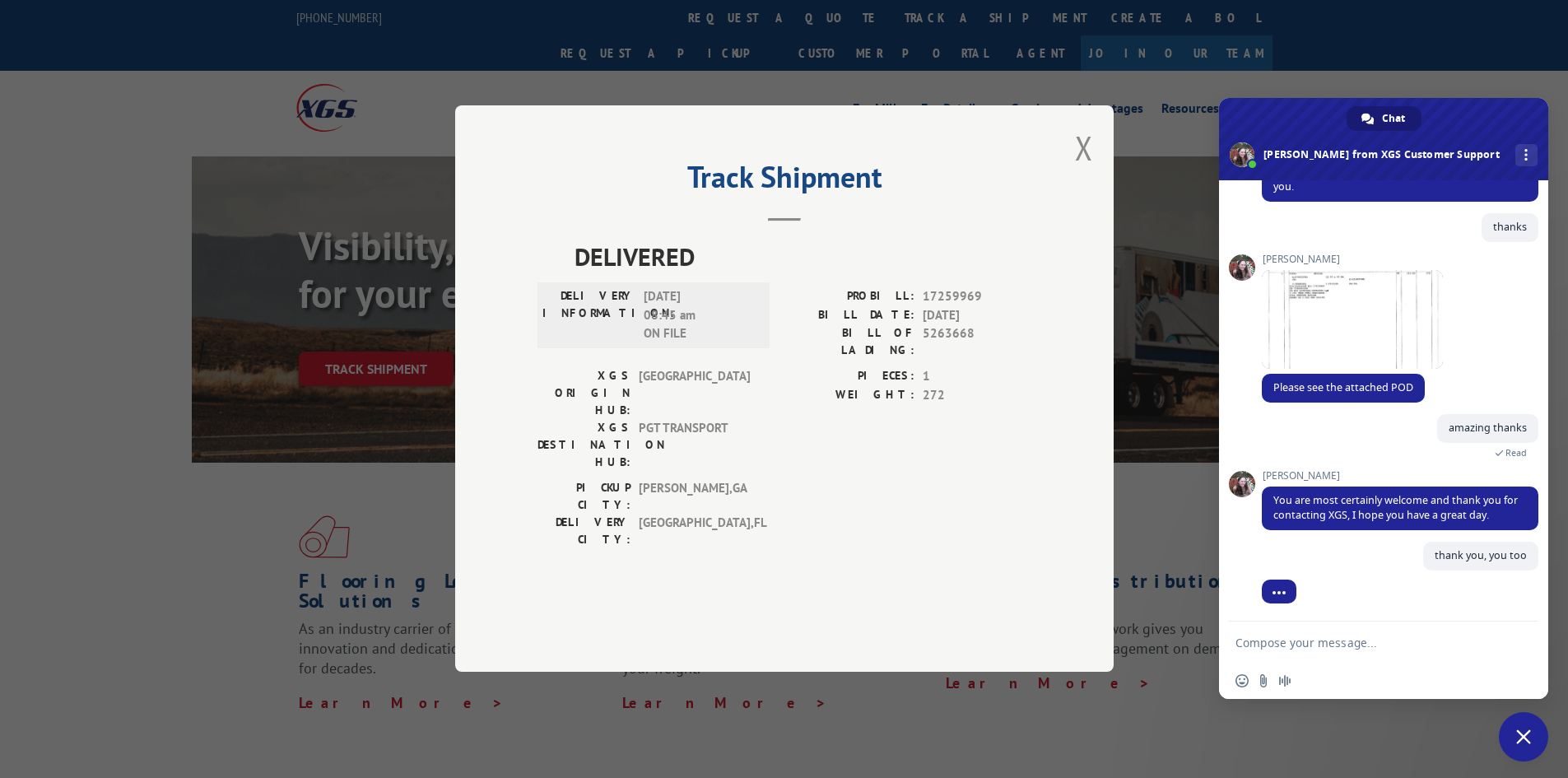
scroll to position [335, 0]
